Goal: Task Accomplishment & Management: Complete application form

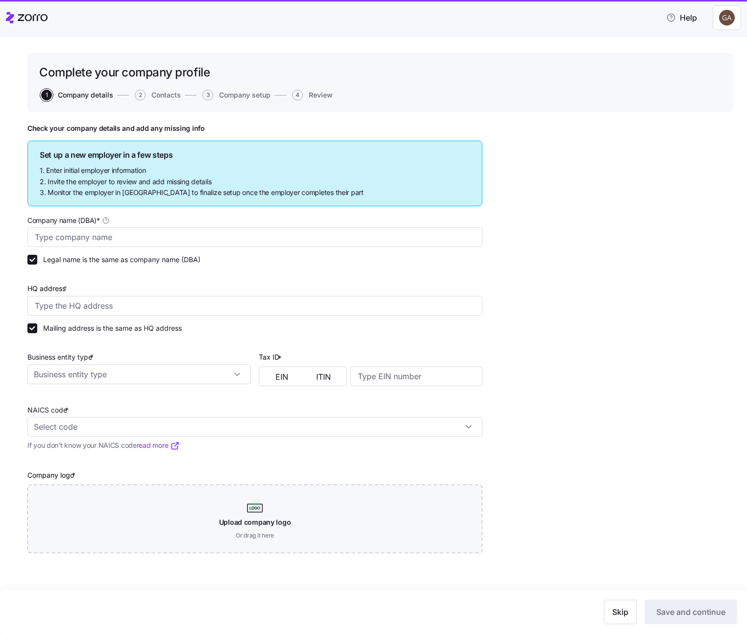
type input "Gadi sanity"
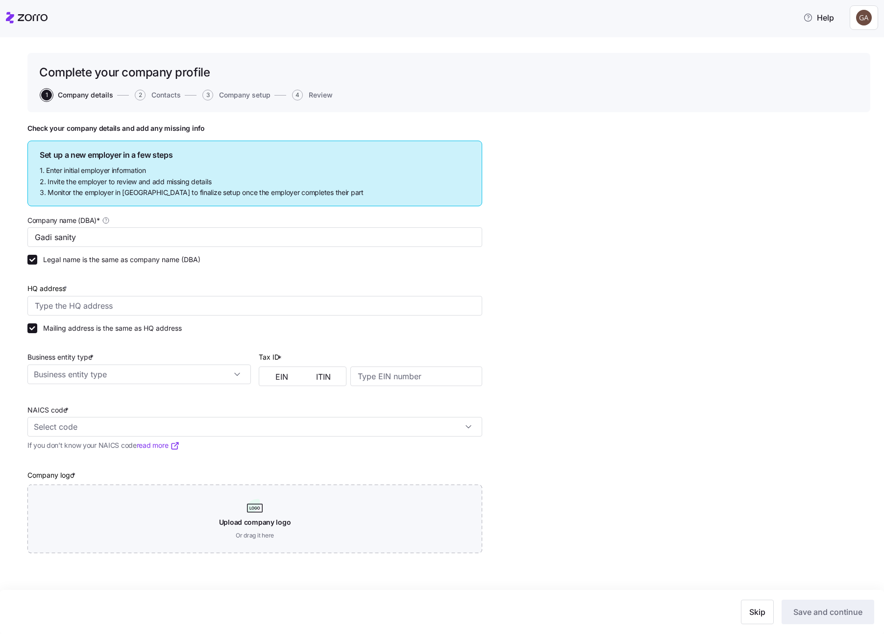
click at [20, 21] on icon at bounding box center [27, 18] width 42 height 12
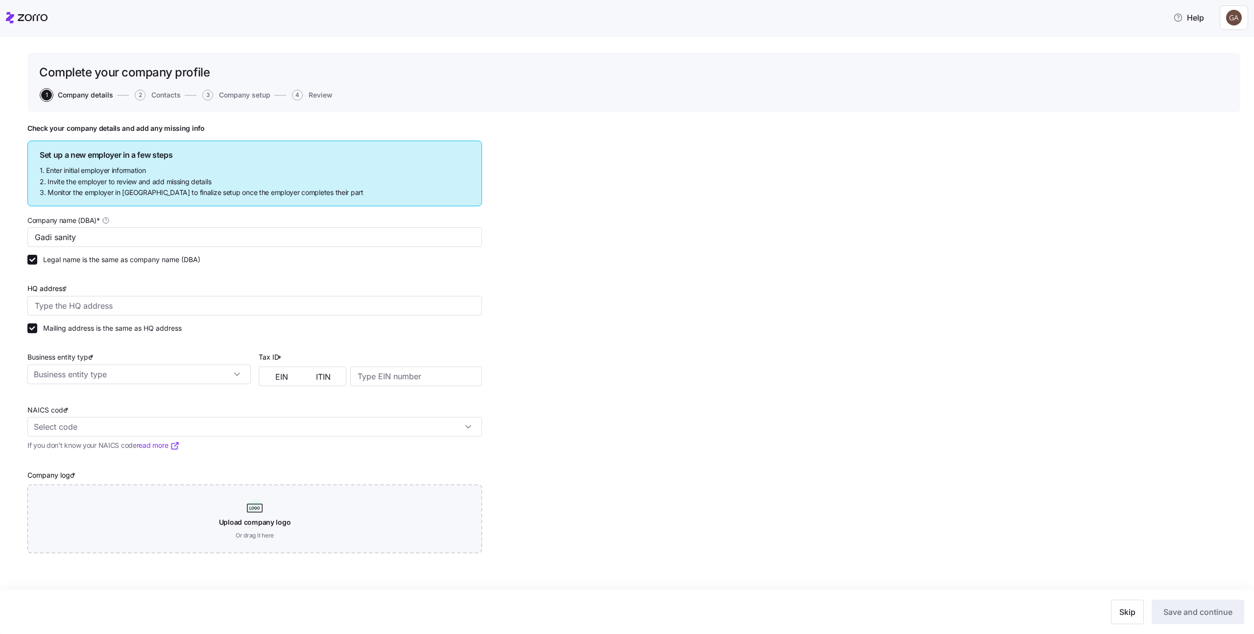
click at [27, 20] on icon at bounding box center [33, 17] width 30 height 7
click at [746, 609] on span "Skip" at bounding box center [1127, 612] width 16 height 12
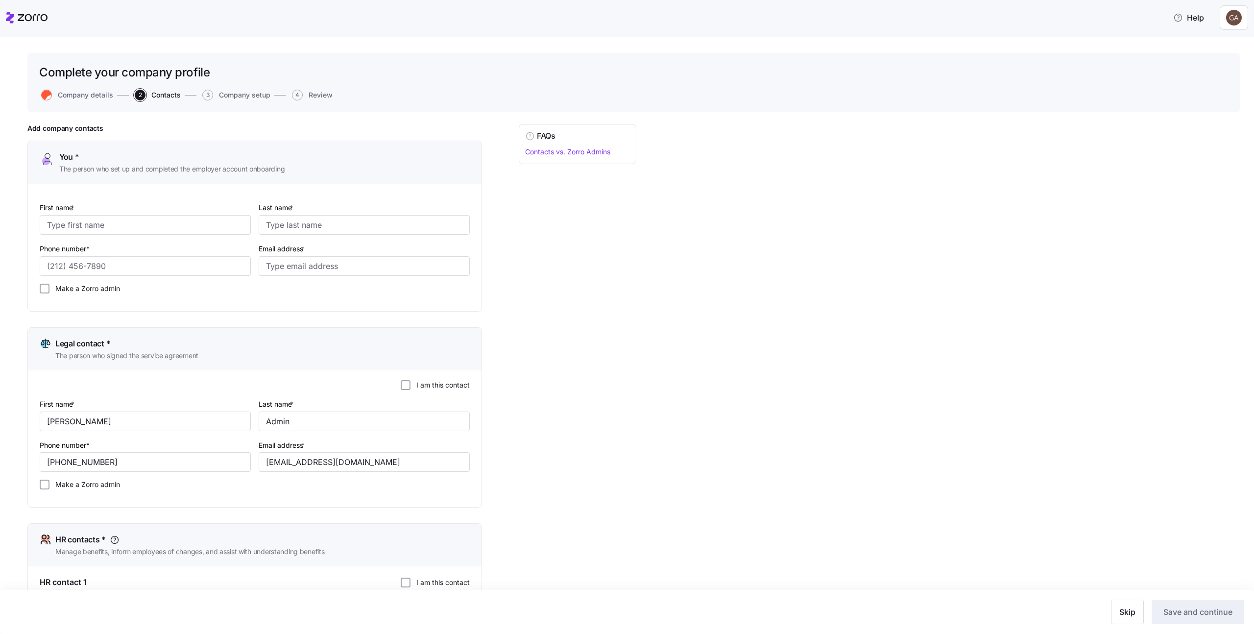
click at [746, 609] on span "Skip" at bounding box center [1127, 612] width 16 height 12
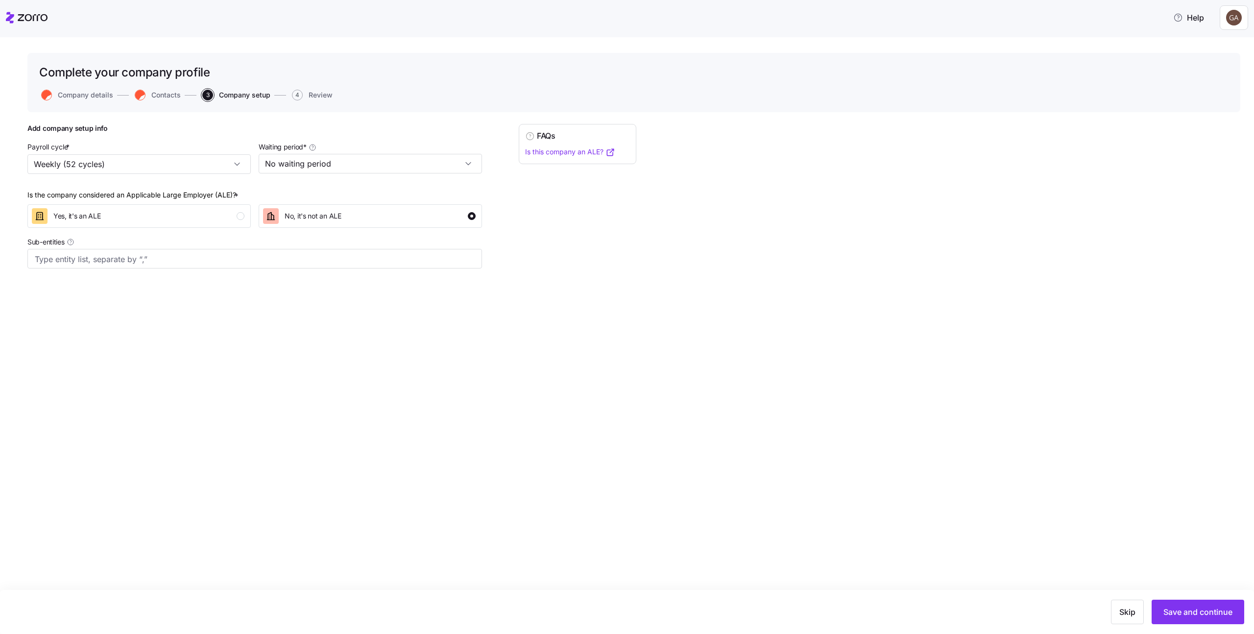
click at [746, 609] on span "Skip" at bounding box center [1127, 612] width 16 height 12
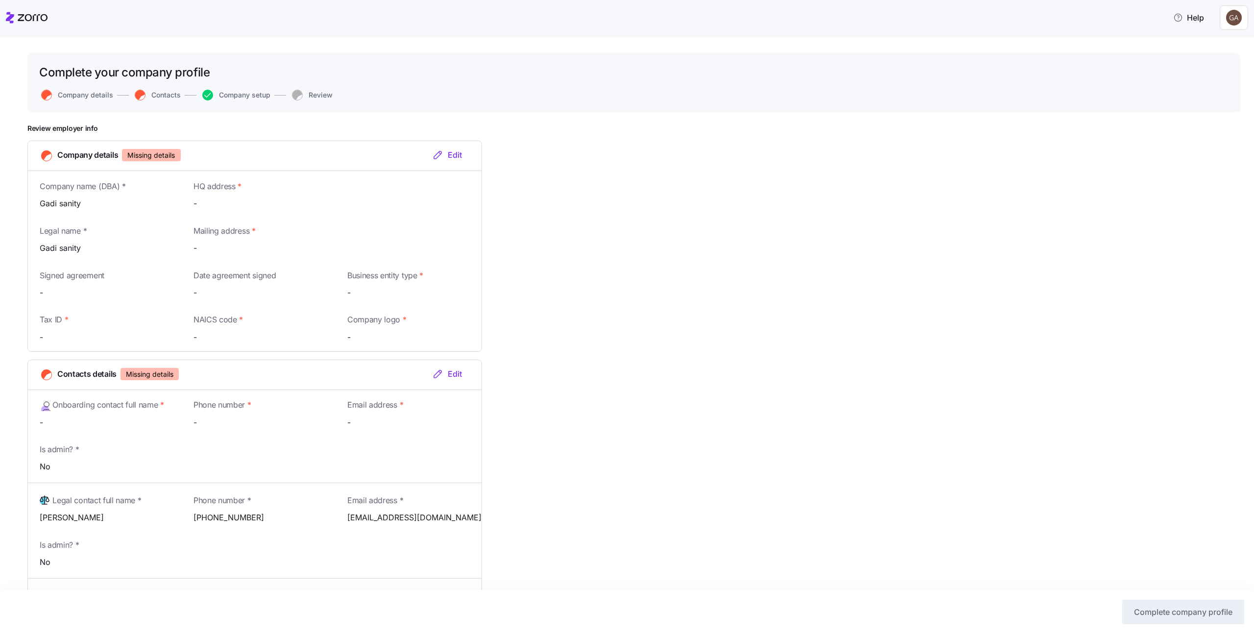
click at [456, 157] on div "Edit" at bounding box center [447, 155] width 30 height 12
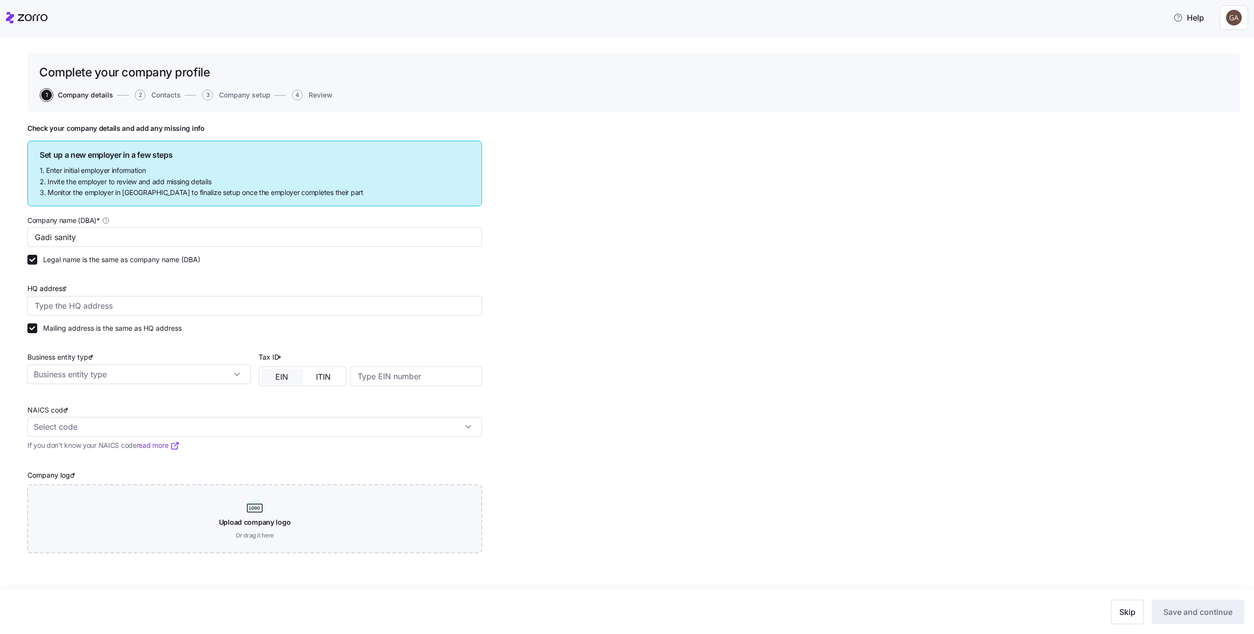
click at [275, 380] on span "EIN" at bounding box center [281, 377] width 13 height 8
click at [404, 379] on input at bounding box center [416, 376] width 132 height 20
click at [420, 375] on input at bounding box center [416, 376] width 132 height 20
paste input "987654322"
type input "987654322"
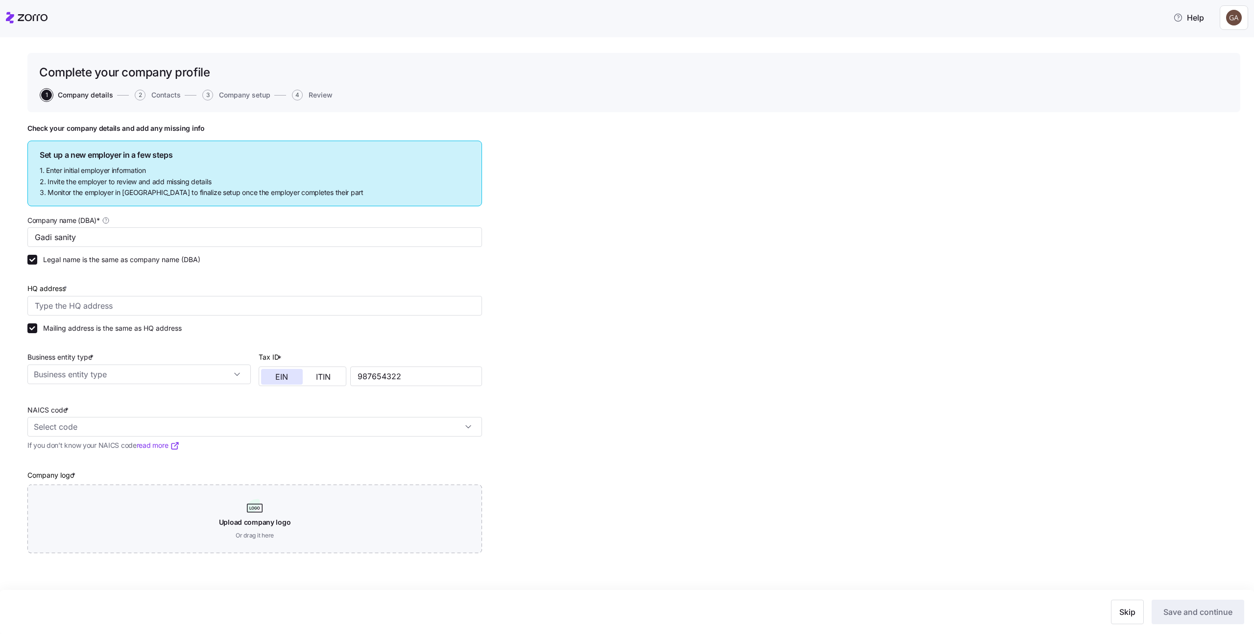
click at [397, 346] on div at bounding box center [370, 346] width 223 height 10
click at [170, 369] on input "Business entity type *" at bounding box center [138, 375] width 223 height 20
click at [149, 397] on div "C corporation" at bounding box center [139, 401] width 216 height 19
type input "C corporation"
click at [176, 305] on input "HQ address *" at bounding box center [254, 306] width 455 height 20
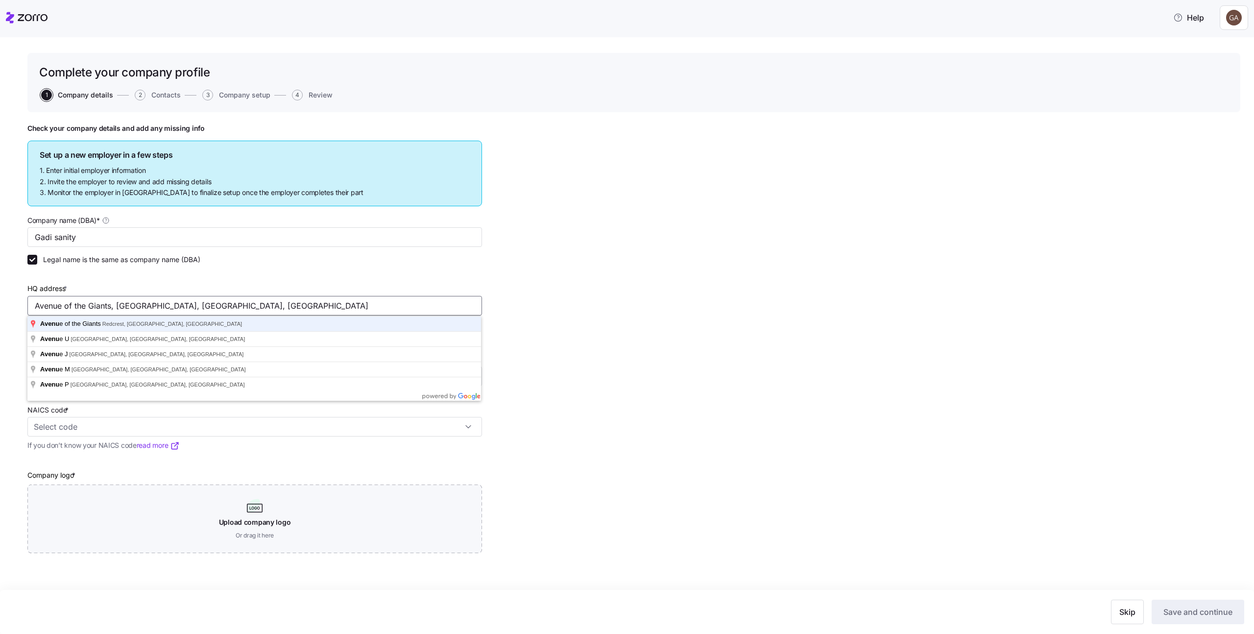
type input "Avenue of the Giants, [GEOGRAPHIC_DATA], [GEOGRAPHIC_DATA], [GEOGRAPHIC_DATA]"
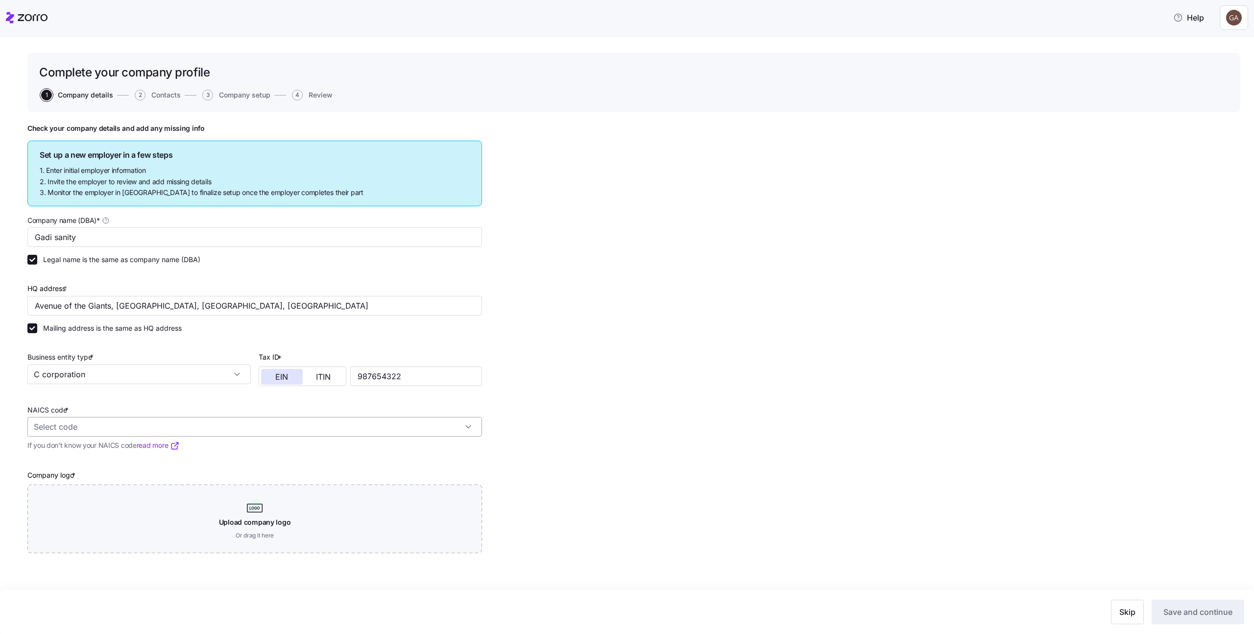
click at [362, 422] on input "NAICS code *" at bounding box center [254, 427] width 455 height 20
click at [343, 455] on div "Agriculture, Forestry, Fishing and Hunting 11" at bounding box center [254, 459] width 447 height 31
type input "11 - Agriculture, Forestry, Fishing and Hunting"
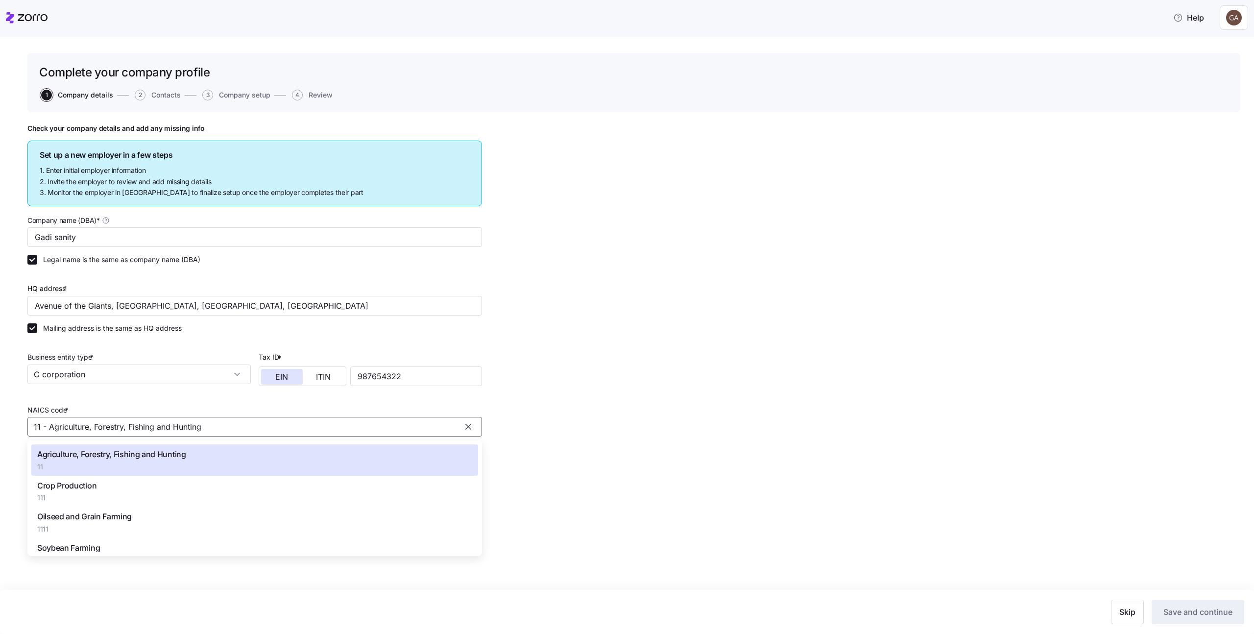
click at [735, 437] on div "Check your company details and add any missing info Set up a new employer in a …" at bounding box center [633, 363] width 1213 height 478
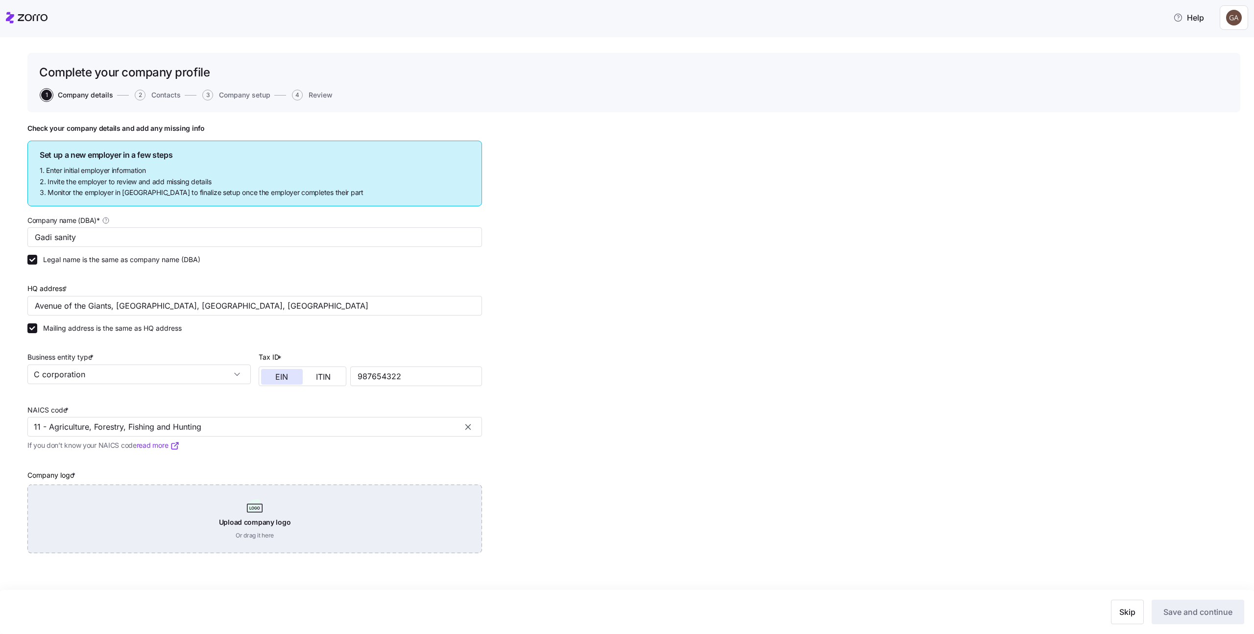
click at [368, 504] on div "Upload company logo Or drag it here" at bounding box center [254, 519] width 455 height 69
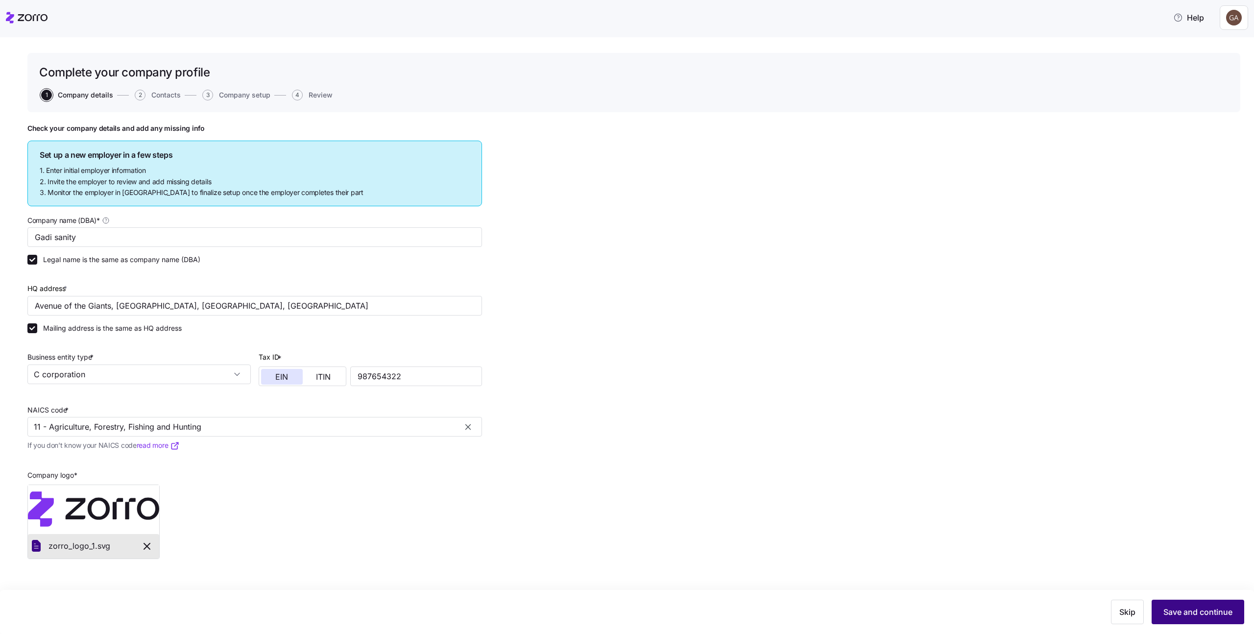
click at [746, 606] on span "Save and continue" at bounding box center [1198, 612] width 69 height 12
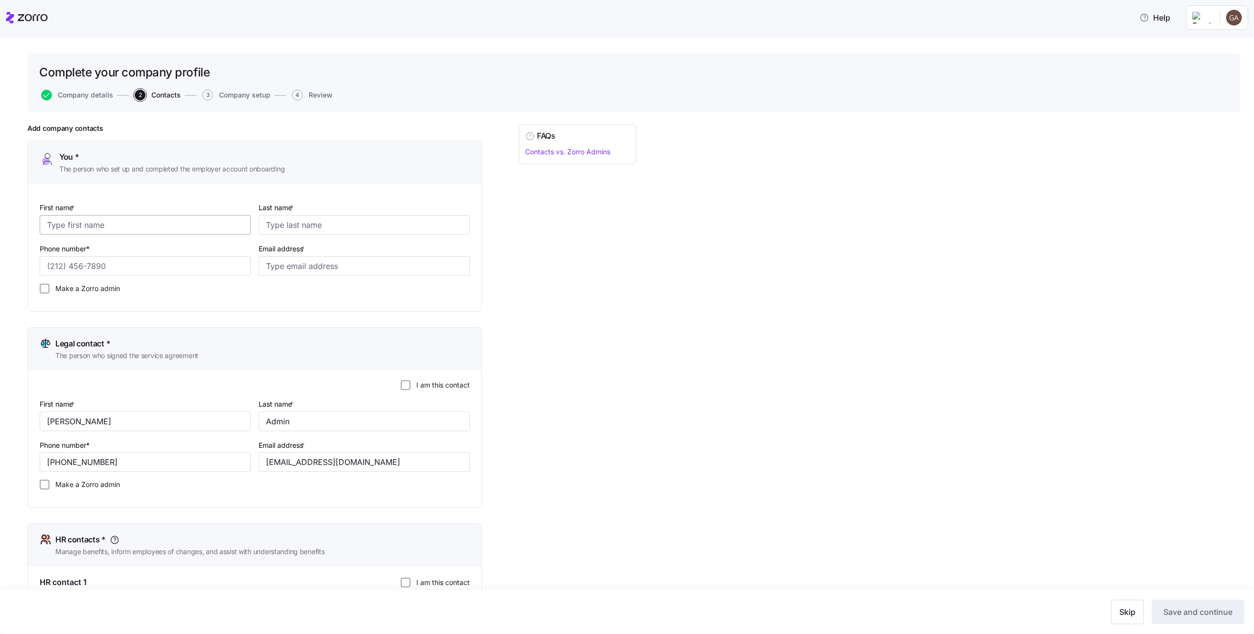
click at [166, 224] on input "First name *" at bounding box center [145, 225] width 211 height 20
click at [178, 224] on input "First name *" at bounding box center [145, 225] width 211 height 20
click at [106, 420] on input "[PERSON_NAME]" at bounding box center [145, 422] width 211 height 20
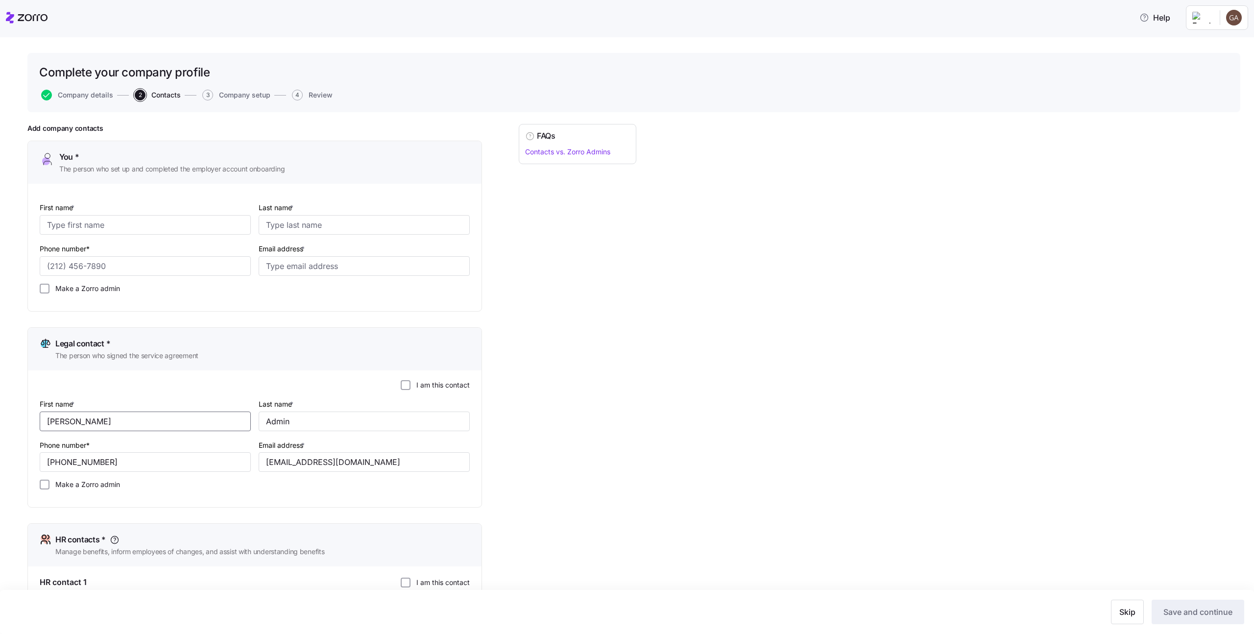
click at [106, 420] on input "[PERSON_NAME]" at bounding box center [145, 422] width 211 height 20
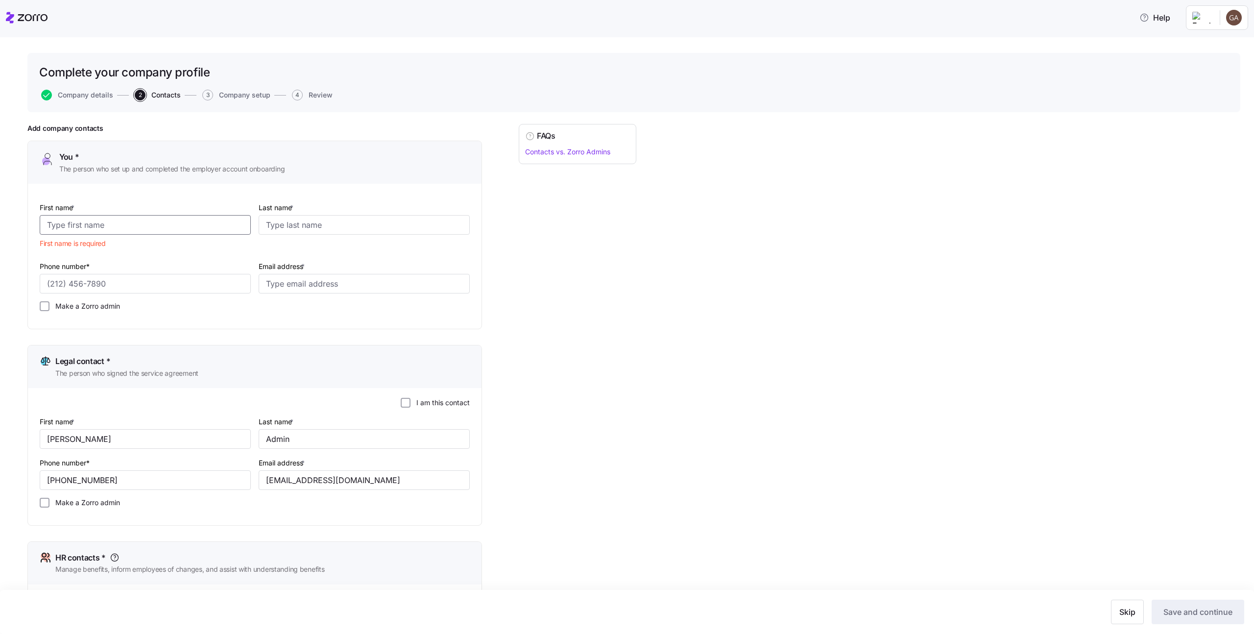
click at [110, 226] on input "First name *" at bounding box center [145, 225] width 211 height 20
paste input "[PERSON_NAME]"
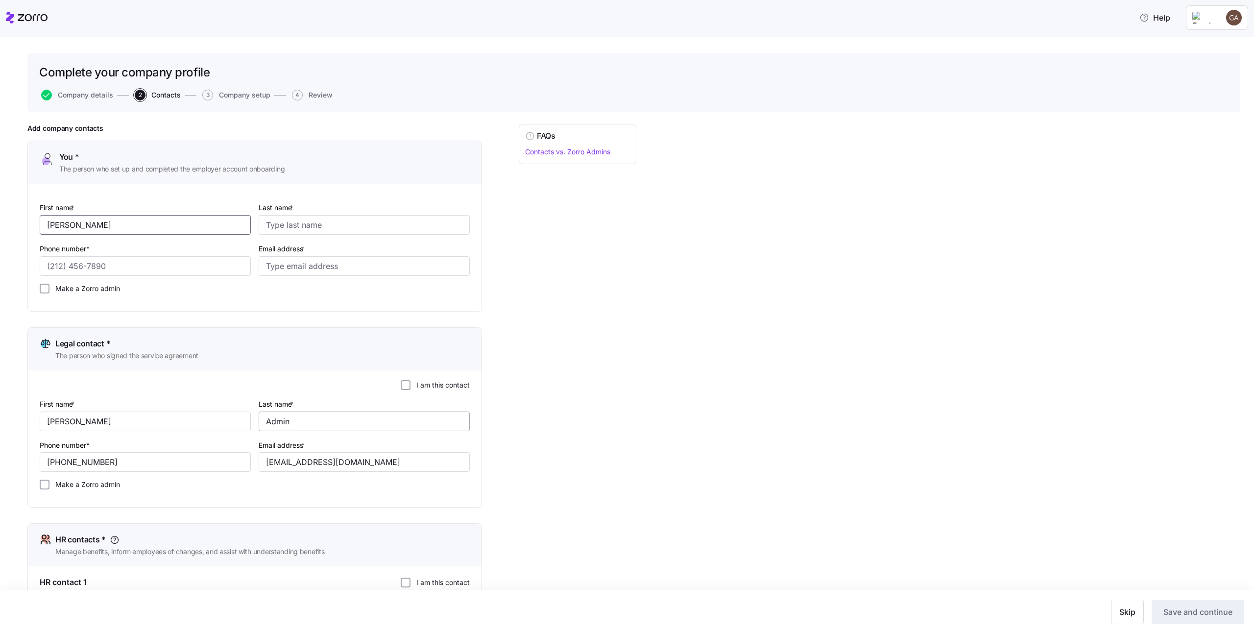
type input "[PERSON_NAME]"
click at [281, 421] on input "Admin" at bounding box center [364, 422] width 211 height 20
click at [335, 226] on input "Last name *" at bounding box center [364, 225] width 211 height 20
paste input "Admin"
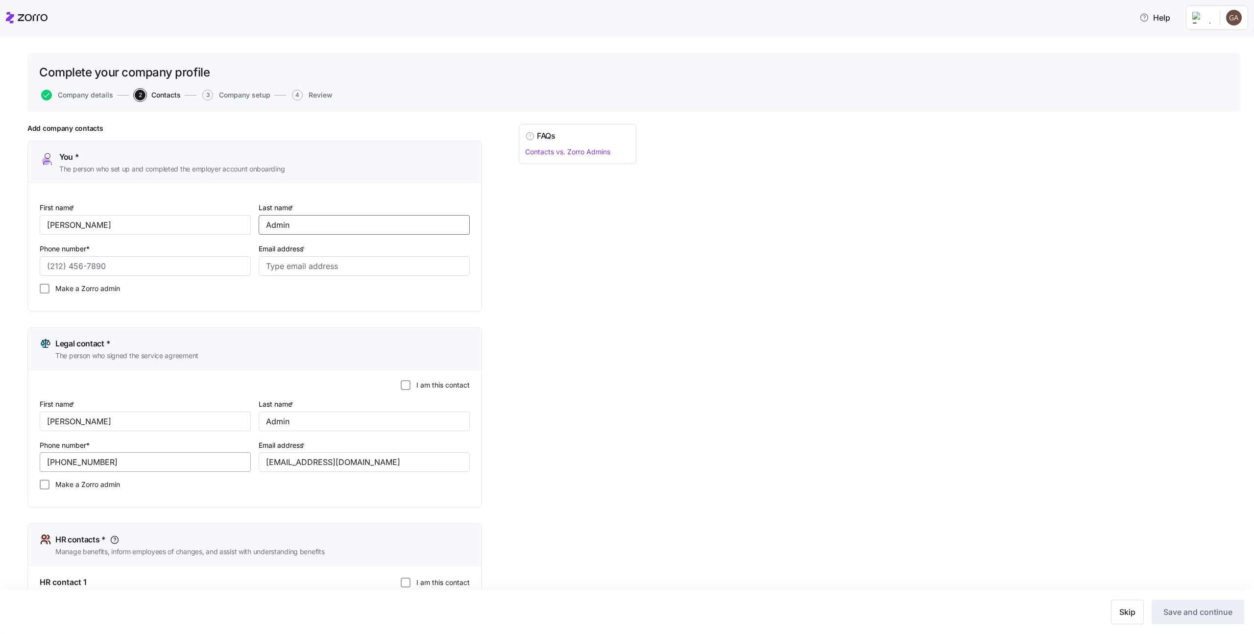
type input "Admin"
click at [95, 462] on input "[PHONE_NUMBER]" at bounding box center [145, 462] width 211 height 20
click at [109, 264] on input "Phone number*" at bounding box center [145, 266] width 211 height 20
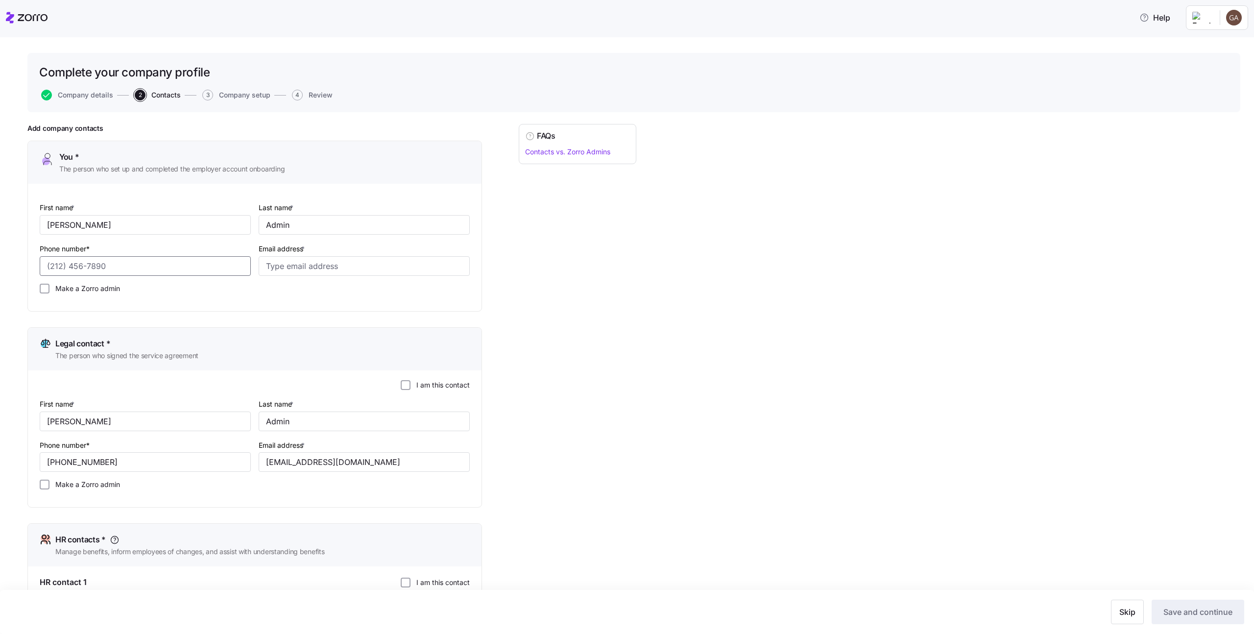
paste input "[PHONE_NUMBER]"
type input "[PHONE_NUMBER]"
click at [372, 456] on input "[EMAIL_ADDRESS][DOMAIN_NAME]" at bounding box center [364, 462] width 211 height 20
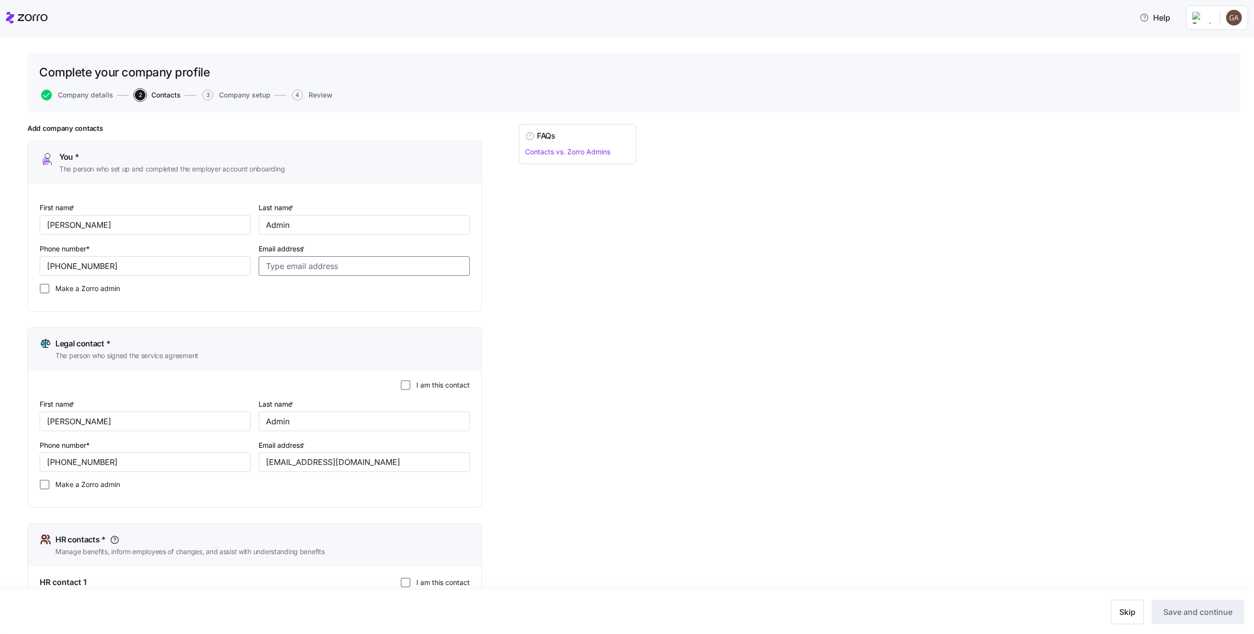
click at [362, 268] on input "Email address *" at bounding box center [364, 266] width 211 height 20
paste input "[EMAIL_ADDRESS][DOMAIN_NAME]"
type input "[EMAIL_ADDRESS][DOMAIN_NAME]"
click at [76, 419] on input "[PERSON_NAME]" at bounding box center [145, 422] width 211 height 20
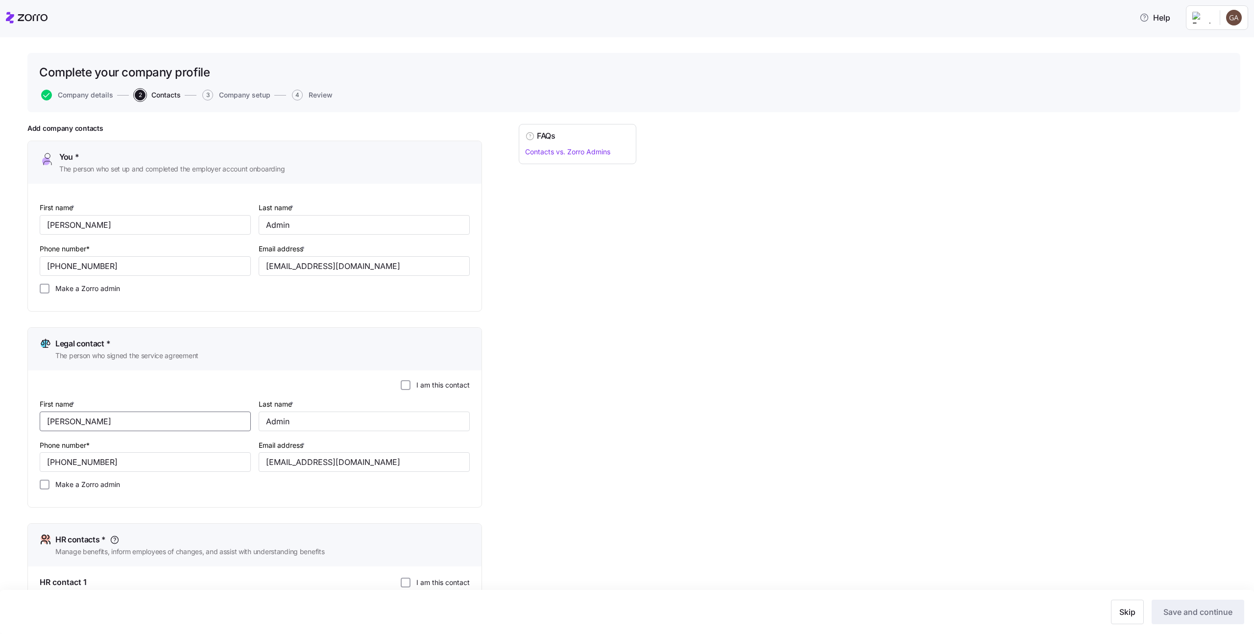
type input "[PERSON_NAME]"
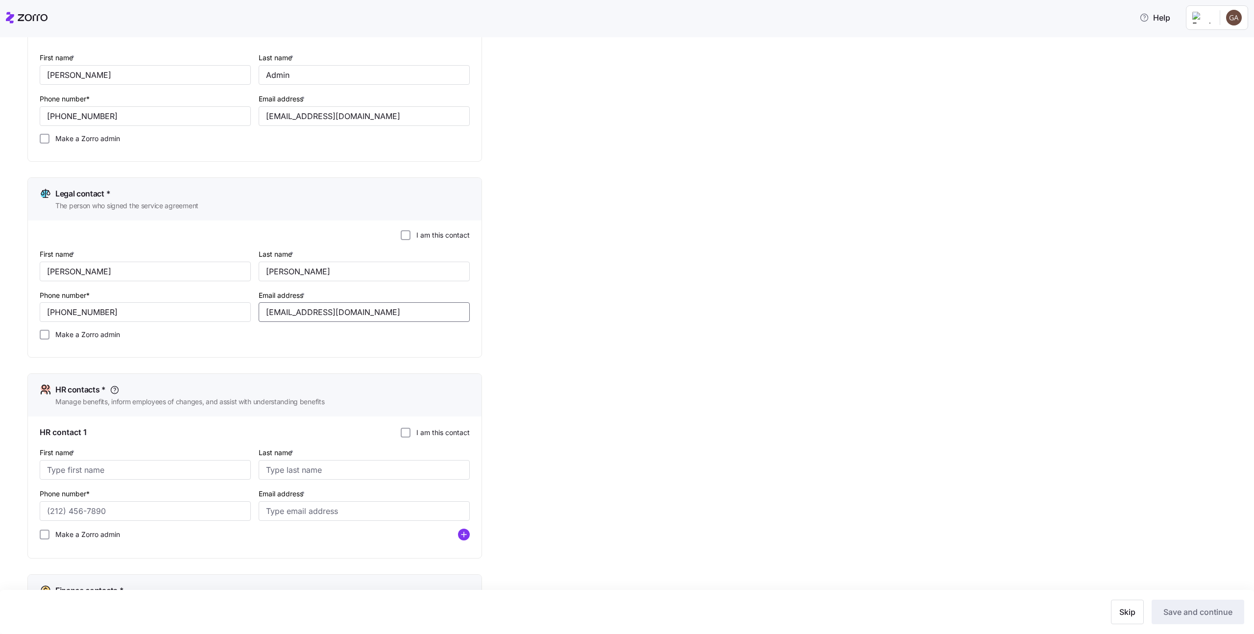
scroll to position [157, 0]
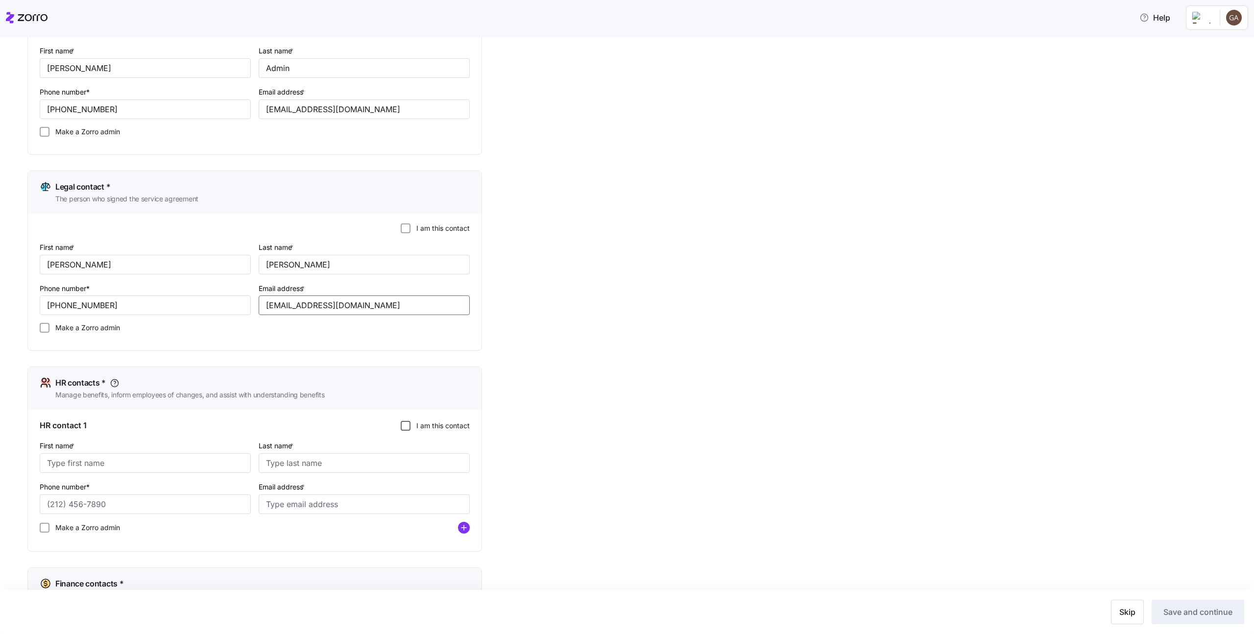
type input "[EMAIL_ADDRESS][DOMAIN_NAME]"
click at [406, 426] on input "I am this contact" at bounding box center [406, 426] width 10 height 10
click at [156, 265] on input "[PERSON_NAME]" at bounding box center [145, 265] width 211 height 20
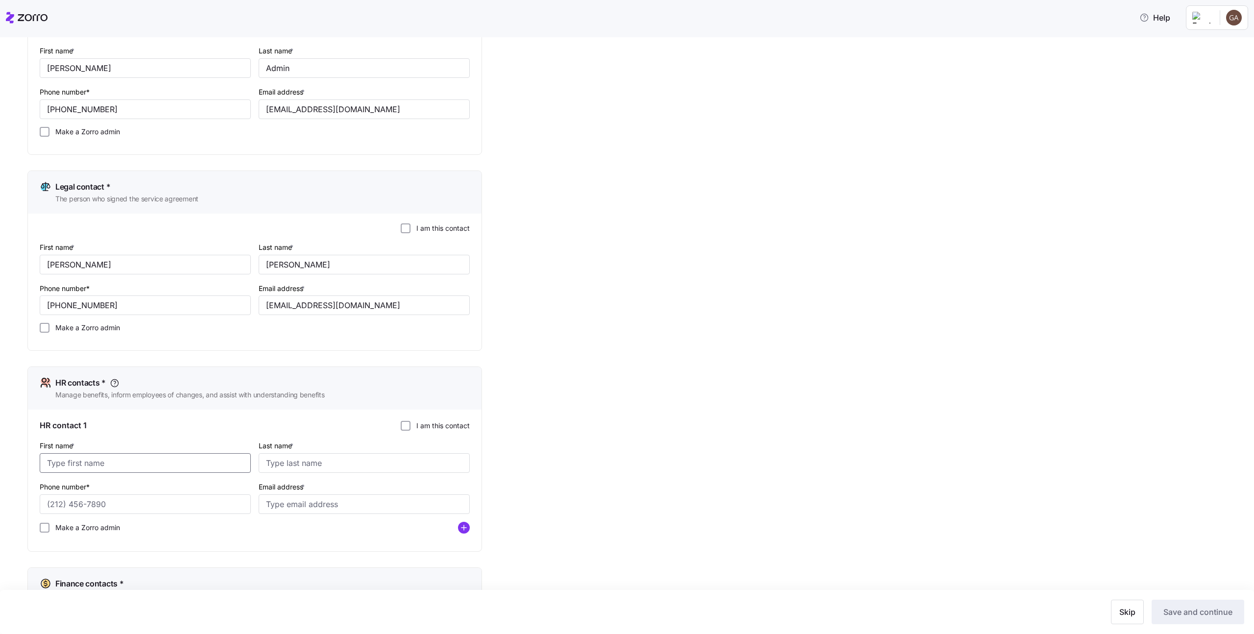
click at [104, 466] on input "First name *" at bounding box center [145, 463] width 211 height 20
paste input "[PERSON_NAME]"
type input "[PERSON_NAME]"
click at [140, 305] on input "[PHONE_NUMBER]" at bounding box center [145, 305] width 211 height 20
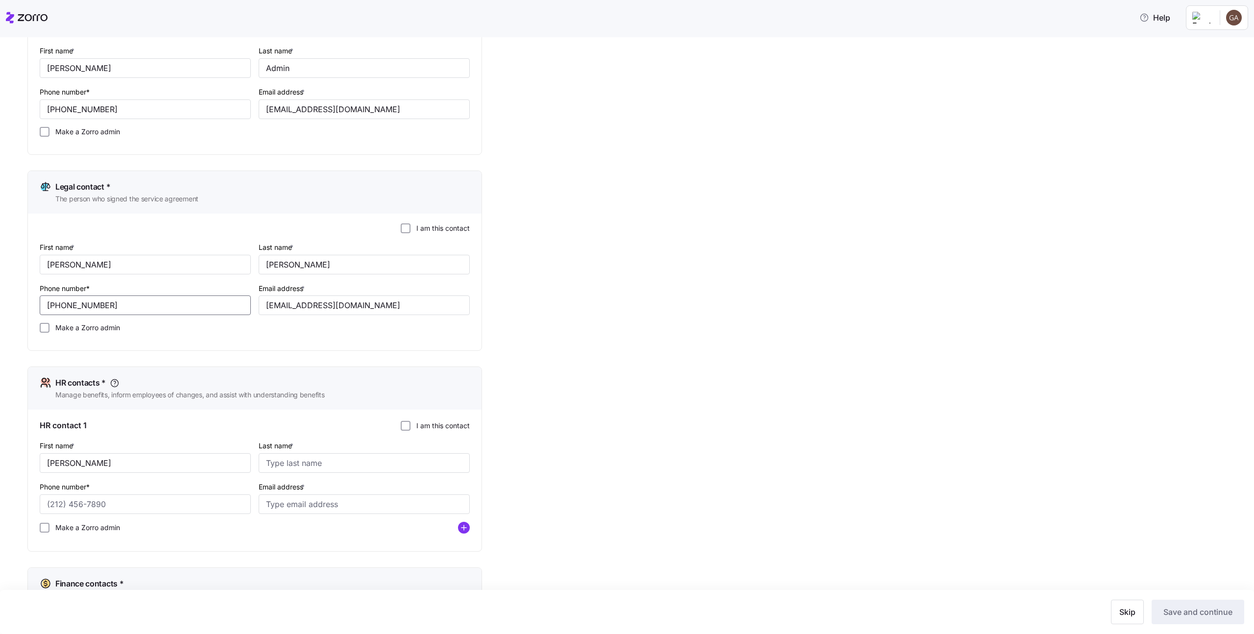
click at [140, 305] on input "[PHONE_NUMBER]" at bounding box center [145, 305] width 211 height 20
click at [148, 507] on input "Phone number*" at bounding box center [145, 504] width 211 height 20
paste input "[PHONE_NUMBER]"
type input "[PHONE_NUMBER]"
click at [321, 266] on input "[PERSON_NAME]" at bounding box center [364, 265] width 211 height 20
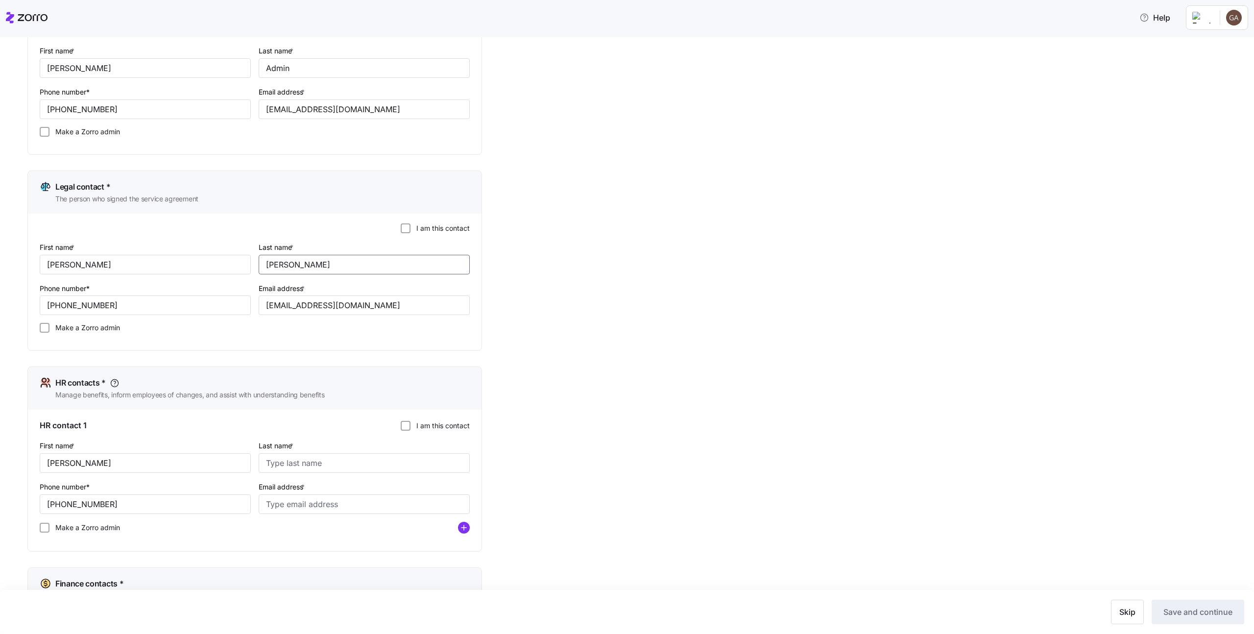
click at [321, 266] on input "[PERSON_NAME]" at bounding box center [364, 265] width 211 height 20
click at [336, 457] on input "Last name *" at bounding box center [364, 463] width 211 height 20
paste input "[PERSON_NAME]"
type input "[PERSON_NAME]"
click at [355, 306] on input "[EMAIL_ADDRESS][DOMAIN_NAME]" at bounding box center [364, 305] width 211 height 20
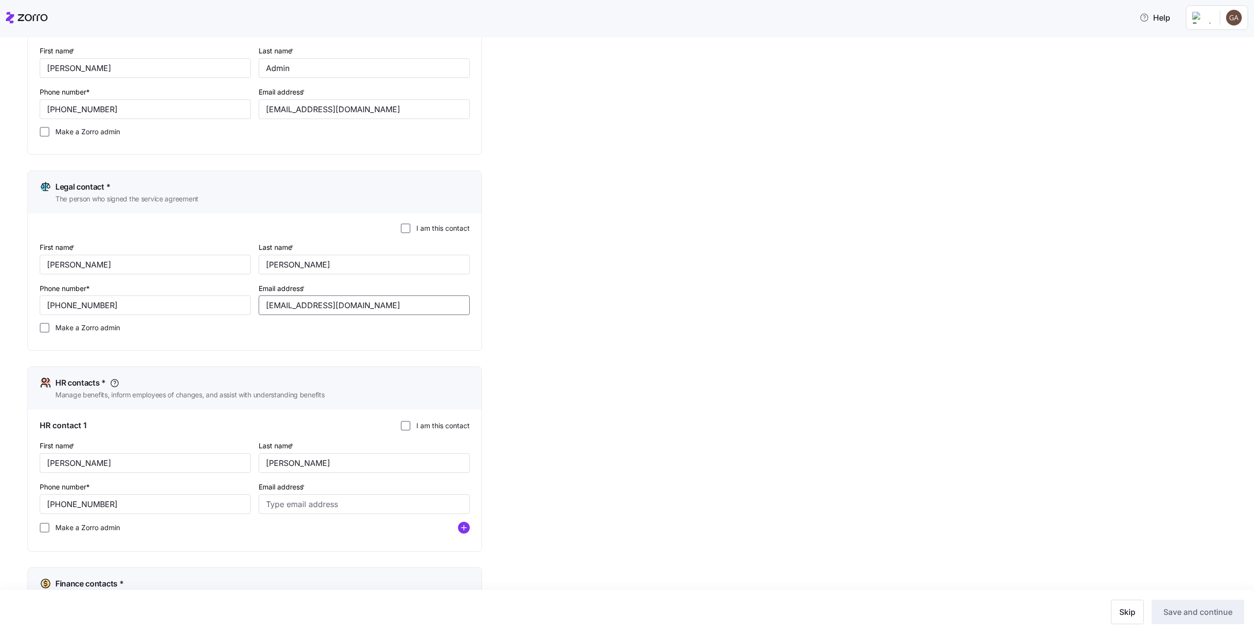
click at [355, 306] on input "[EMAIL_ADDRESS][DOMAIN_NAME]" at bounding box center [364, 305] width 211 height 20
click at [354, 501] on input "Email address *" at bounding box center [364, 504] width 211 height 20
paste input "[EMAIL_ADDRESS][DOMAIN_NAME]"
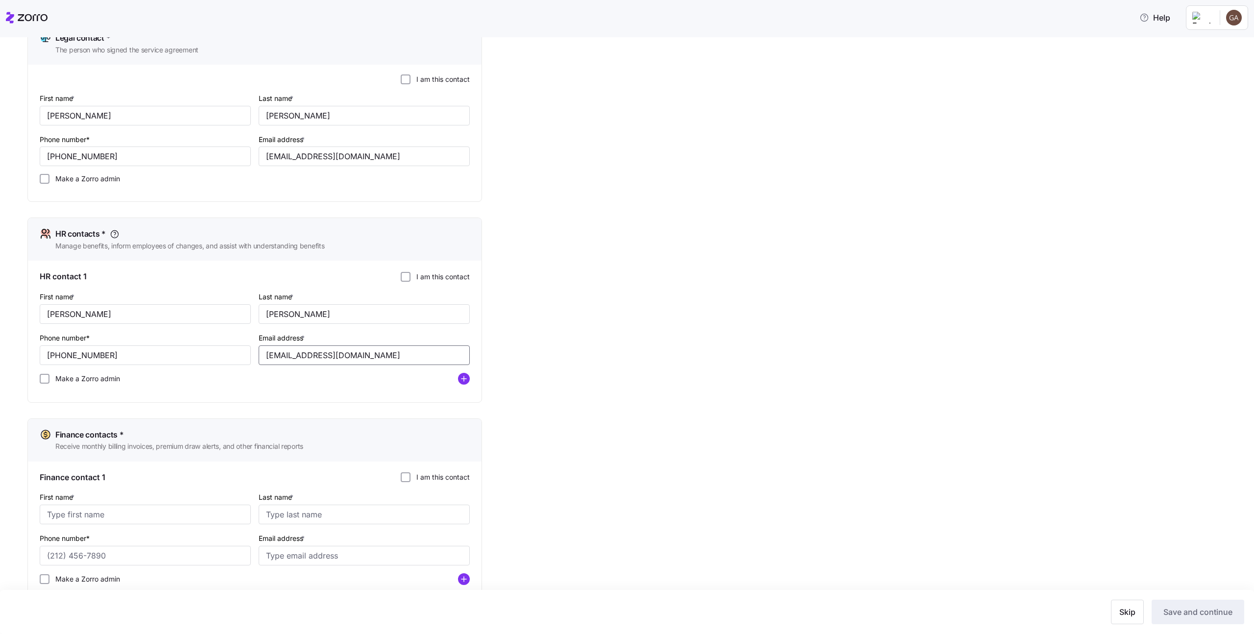
scroll to position [336, 0]
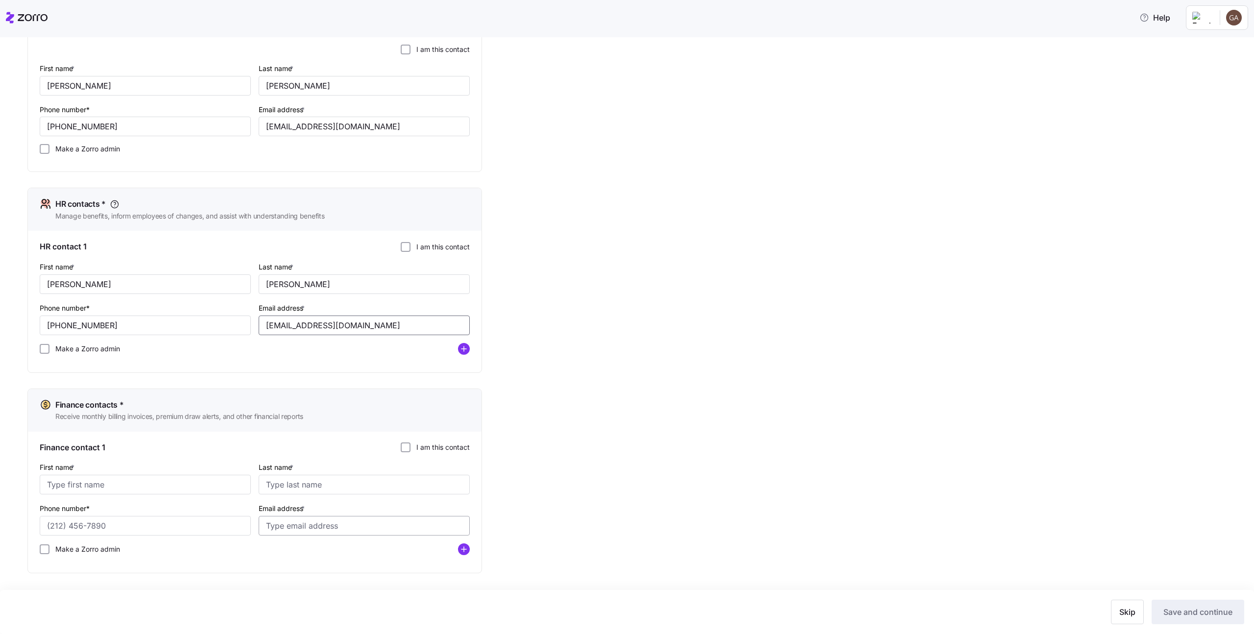
type input "[EMAIL_ADDRESS][DOMAIN_NAME]"
click at [352, 526] on input "Email address *" at bounding box center [364, 526] width 211 height 20
paste input "[EMAIL_ADDRESS][DOMAIN_NAME]"
type input "[EMAIL_ADDRESS][DOMAIN_NAME]"
click at [343, 281] on input "[PERSON_NAME]" at bounding box center [364, 284] width 211 height 20
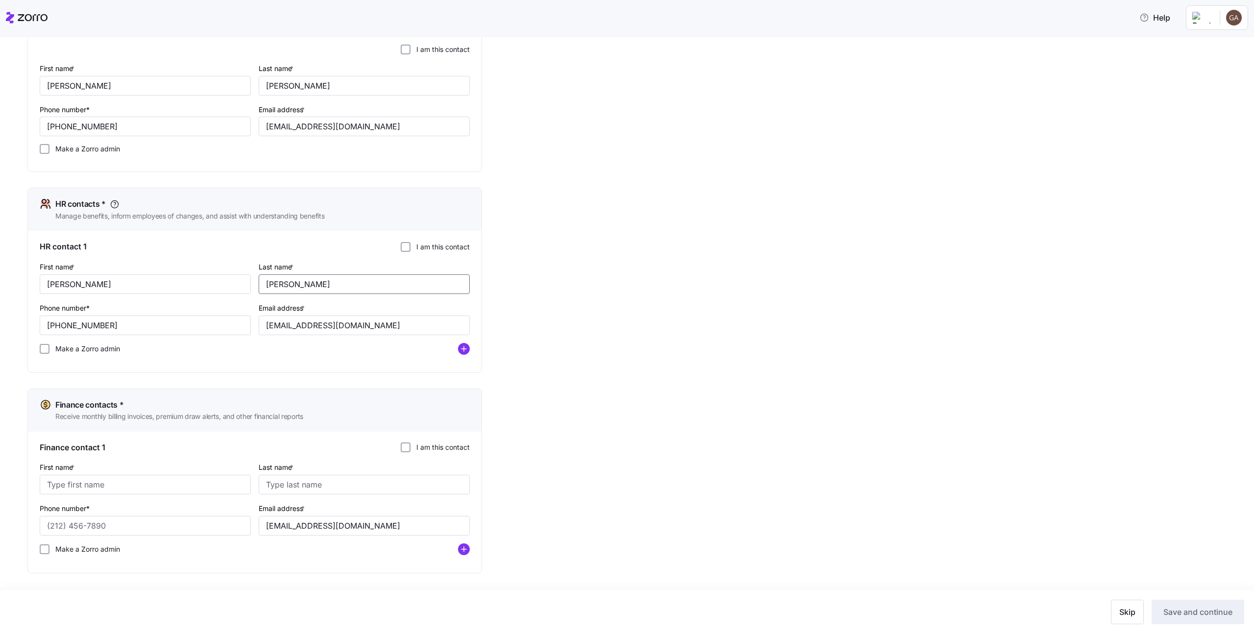
click at [343, 281] on input "[PERSON_NAME]" at bounding box center [364, 284] width 211 height 20
click at [331, 483] on input "Last name *" at bounding box center [364, 485] width 211 height 20
paste input "[PERSON_NAME]"
type input "[PERSON_NAME]"
click at [112, 278] on input "[PERSON_NAME]" at bounding box center [145, 284] width 211 height 20
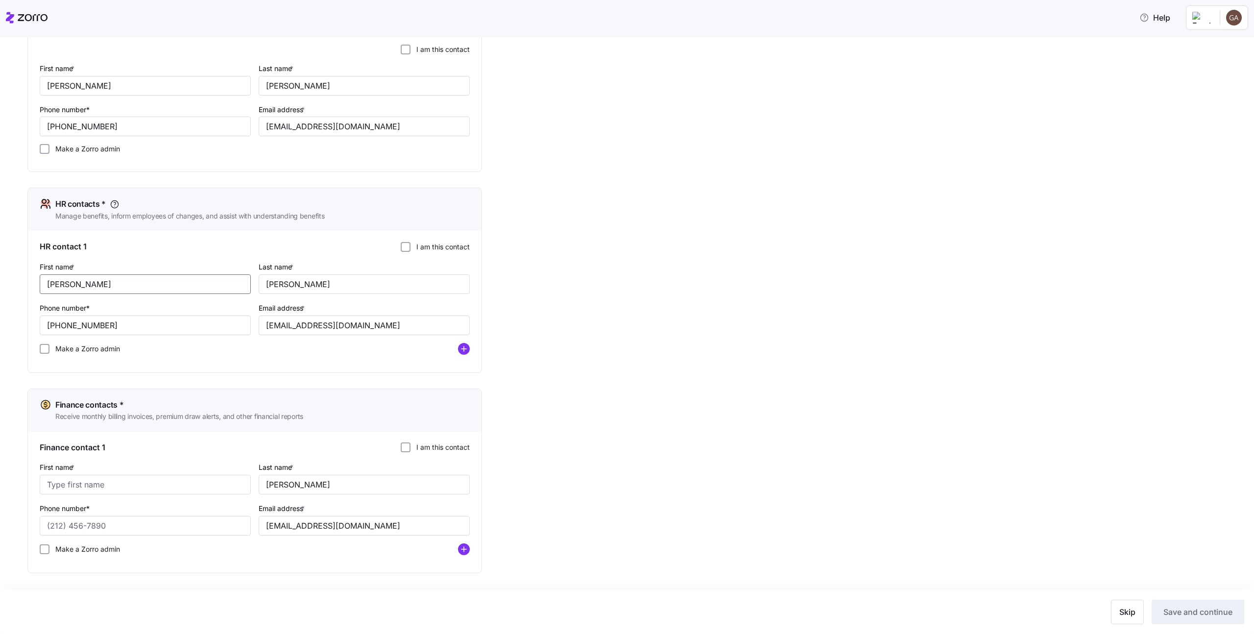
click at [112, 278] on input "[PERSON_NAME]" at bounding box center [145, 284] width 211 height 20
click at [129, 490] on input "First name *" at bounding box center [145, 485] width 211 height 20
paste input "[PERSON_NAME]"
type input "[PERSON_NAME]"
click at [125, 327] on input "[PHONE_NUMBER]" at bounding box center [145, 326] width 211 height 20
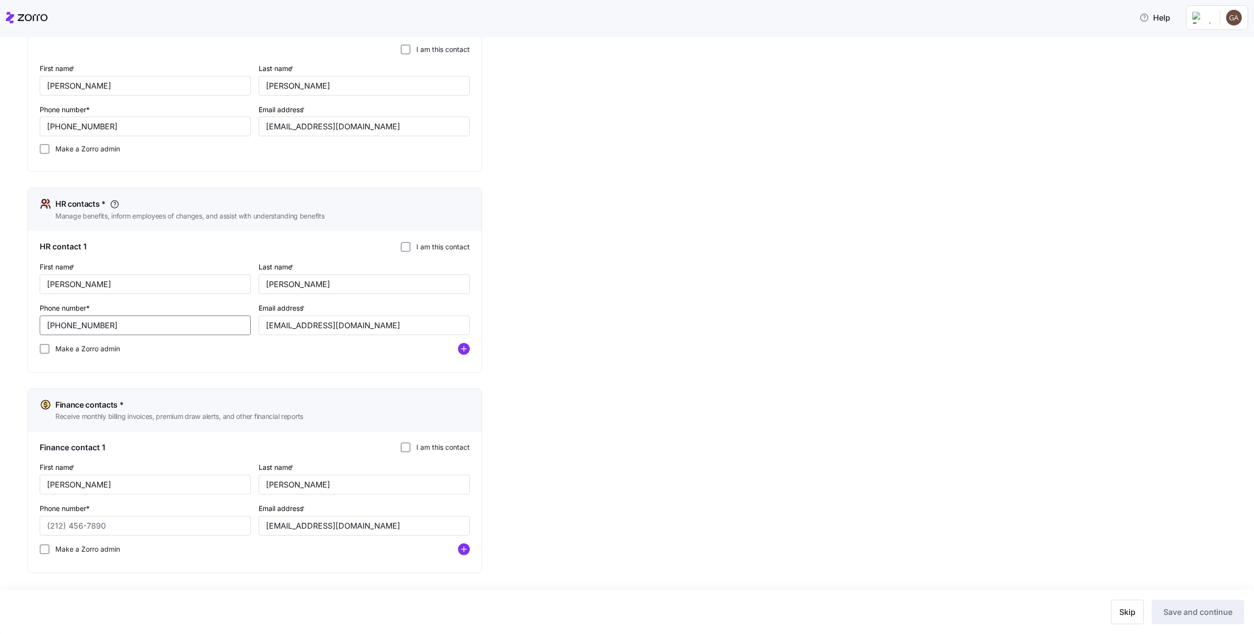
click at [125, 327] on input "[PHONE_NUMBER]" at bounding box center [145, 326] width 211 height 20
click at [147, 519] on input "Phone number*" at bounding box center [145, 526] width 211 height 20
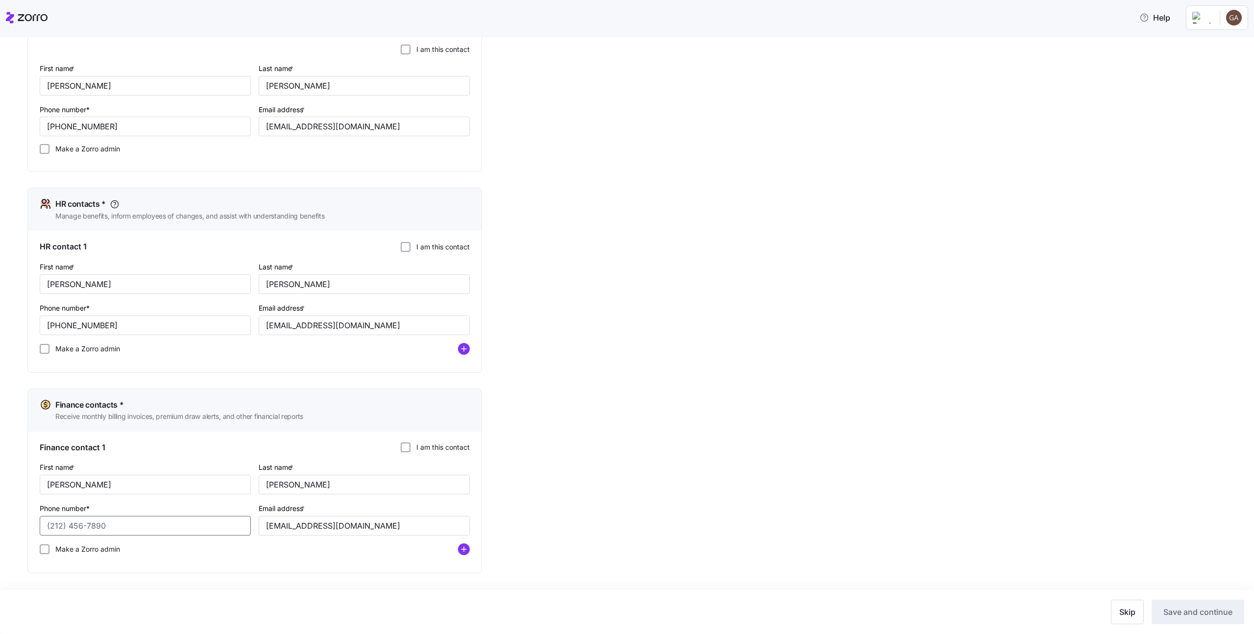
paste input "[PHONE_NUMBER]"
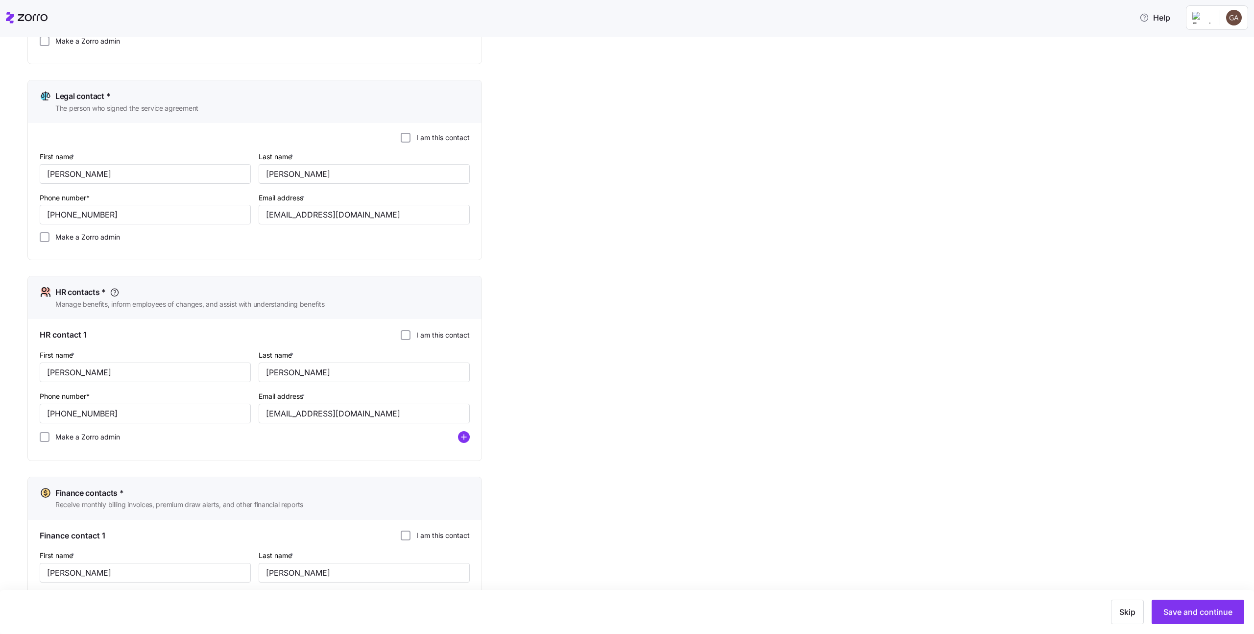
scroll to position [0, 0]
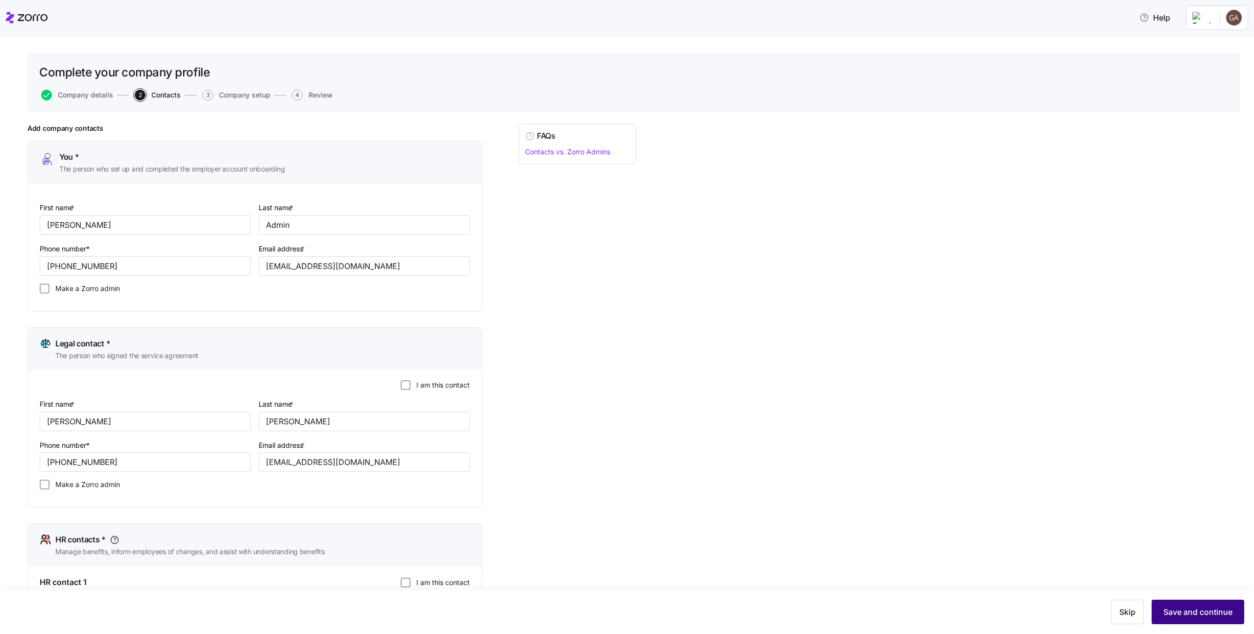
type input "[PHONE_NUMBER]"
click at [746, 610] on span "Save and continue" at bounding box center [1198, 612] width 69 height 12
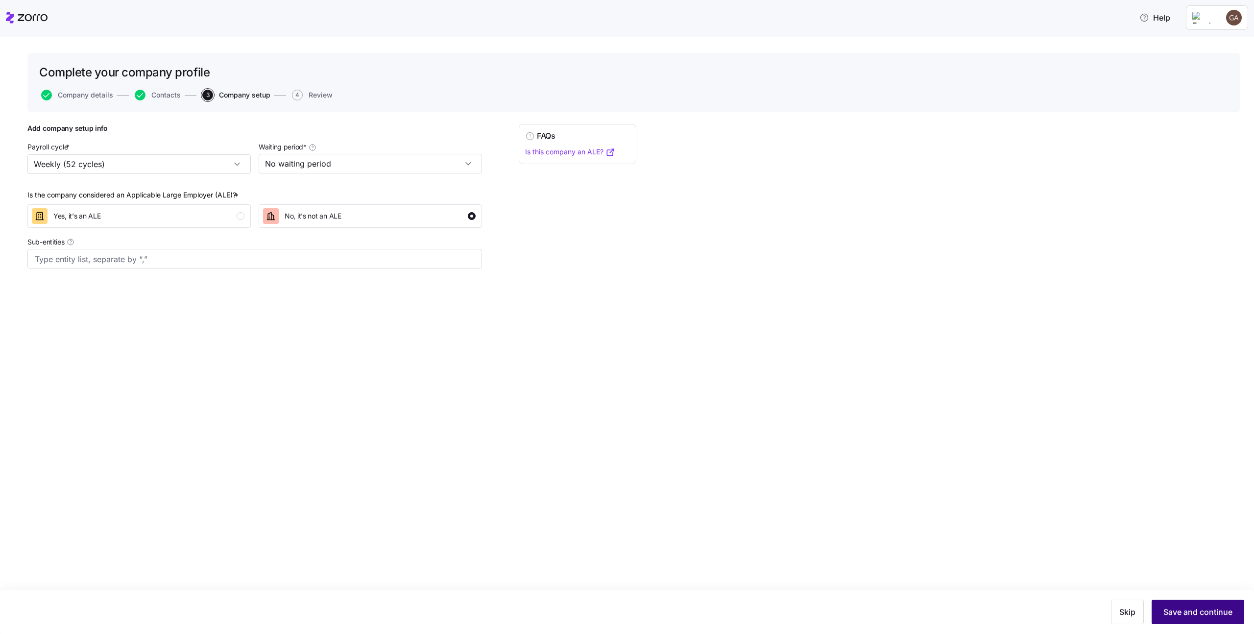
click at [746, 613] on span "Save and continue" at bounding box center [1198, 612] width 69 height 12
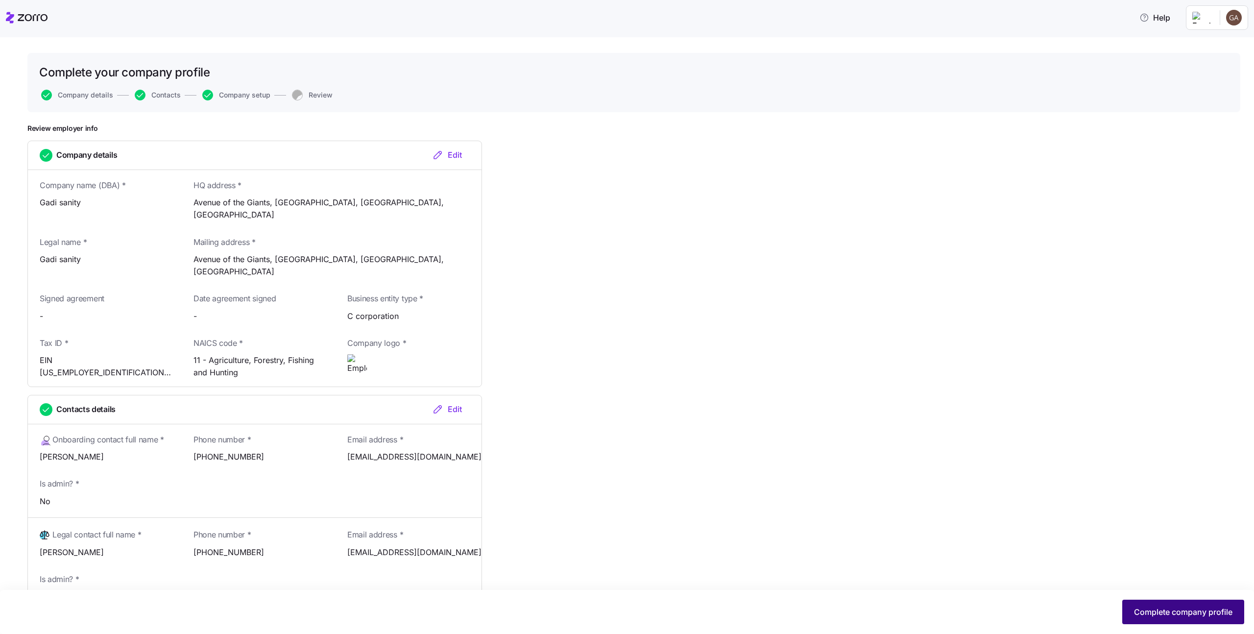
click at [746, 611] on span "Complete company profile" at bounding box center [1183, 612] width 98 height 12
